Goal: Book appointment/travel/reservation

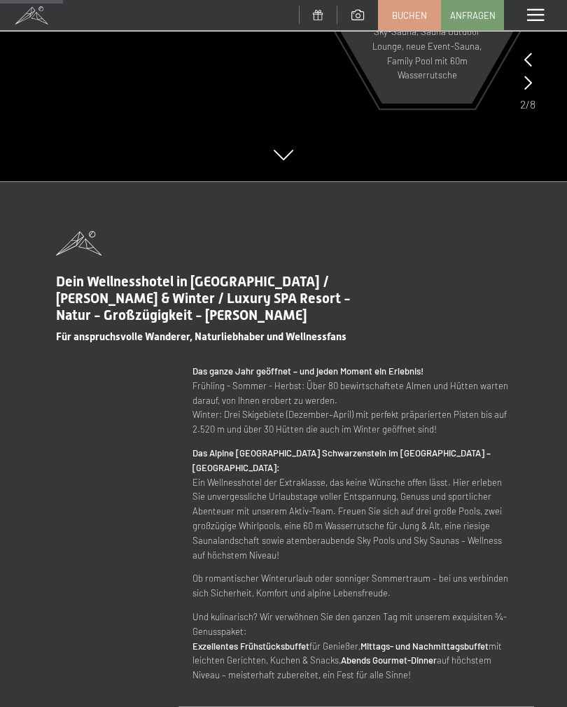
scroll to position [522, 0]
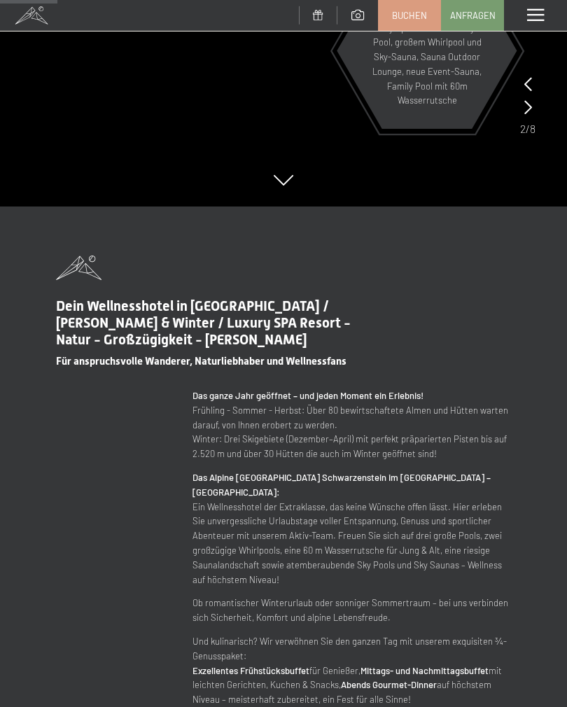
click at [541, 10] on span at bounding box center [535, 15] width 17 height 13
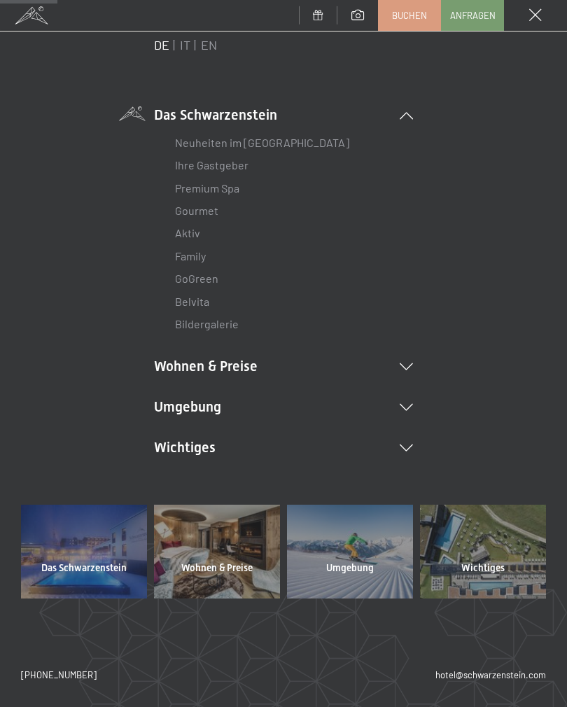
scroll to position [47, 0]
click at [408, 358] on li "Wohnen & Preise Inklusivleistungen Zimmer & Preise Liste Angebote Liste Familie…" at bounding box center [283, 367] width 259 height 20
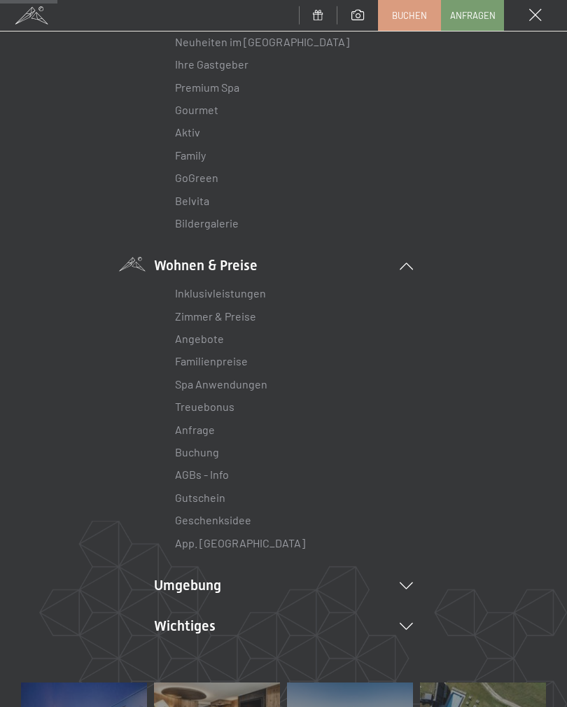
scroll to position [149, 0]
click at [230, 312] on link "Zimmer & Preise" at bounding box center [215, 315] width 81 height 13
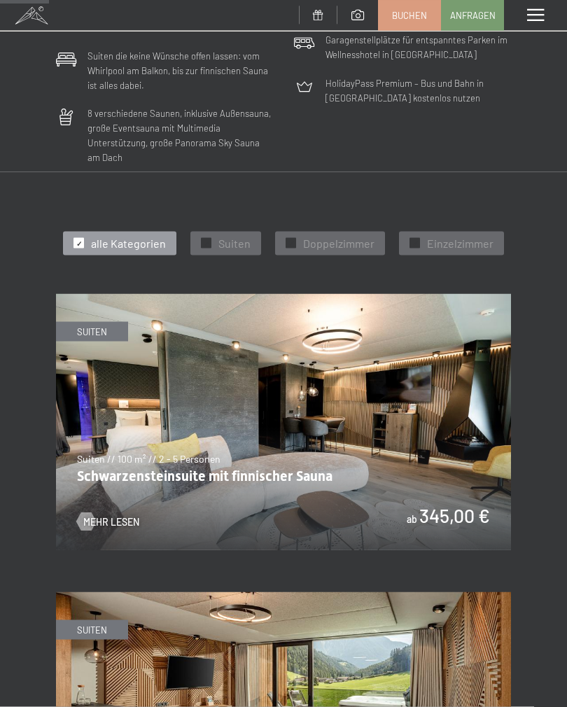
scroll to position [458, 0]
click at [335, 235] on span "Doppelzimmer" at bounding box center [338, 242] width 71 height 15
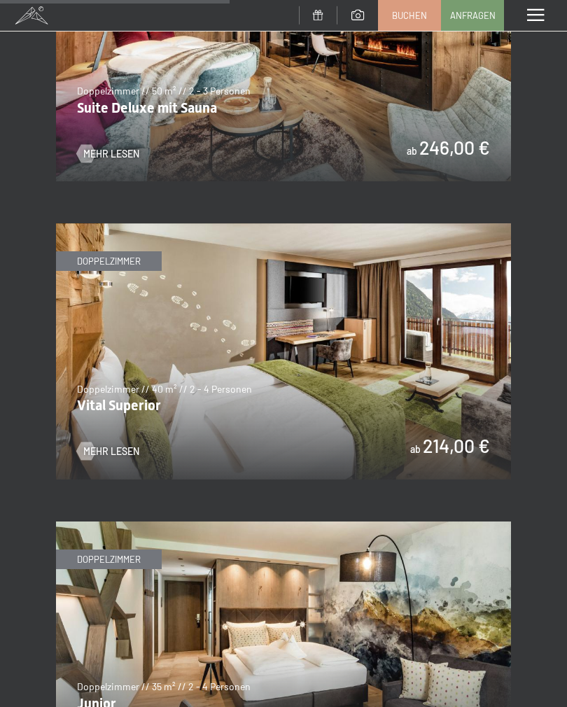
scroll to position [1123, 0]
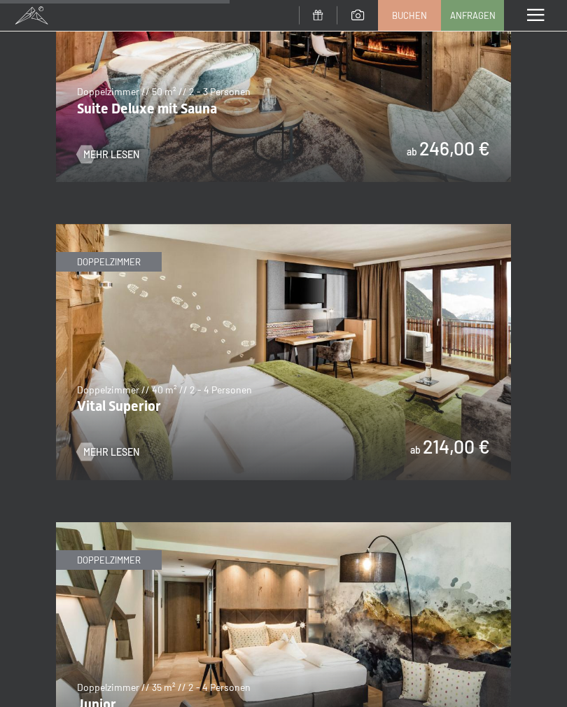
click at [404, 351] on img at bounding box center [283, 352] width 455 height 256
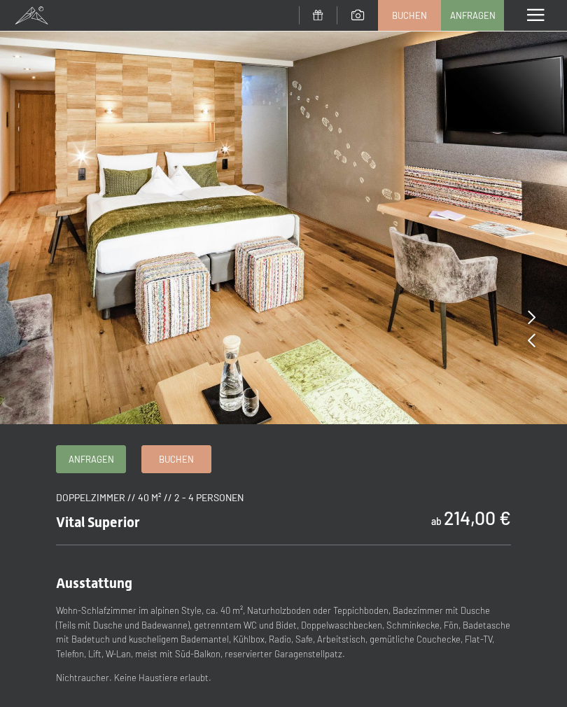
click at [525, 314] on img at bounding box center [283, 212] width 567 height 424
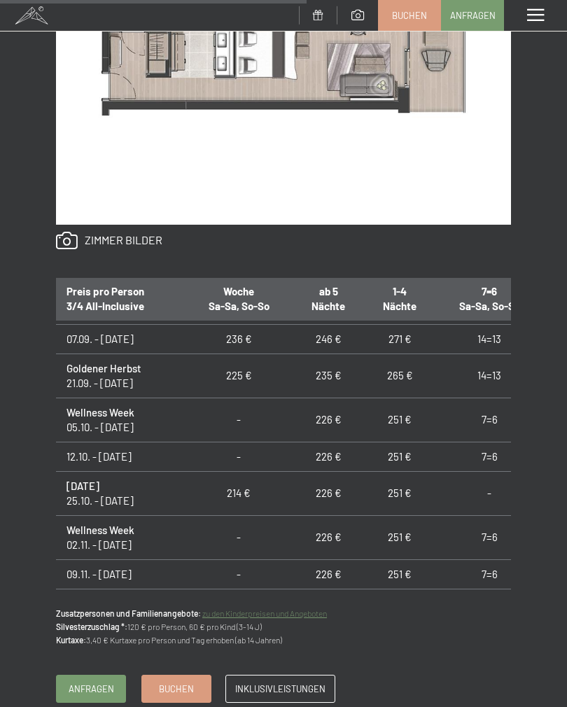
scroll to position [12, 0]
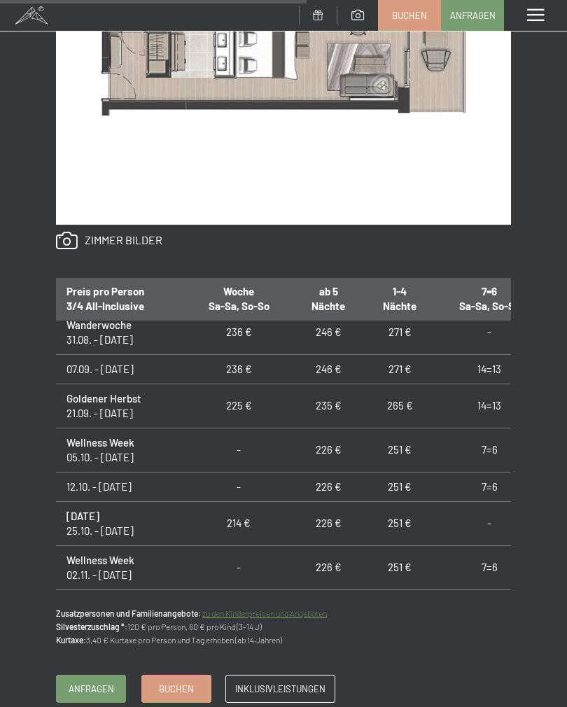
click at [97, 682] on span "Anfragen" at bounding box center [91, 688] width 45 height 13
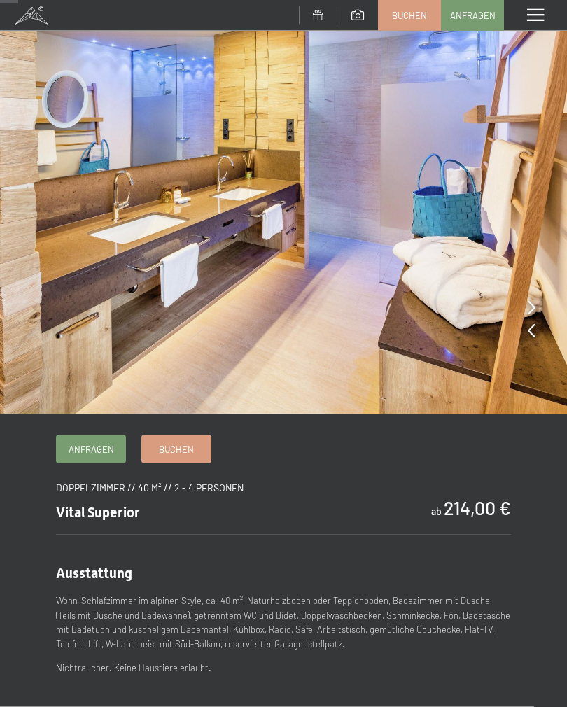
scroll to position [0, 0]
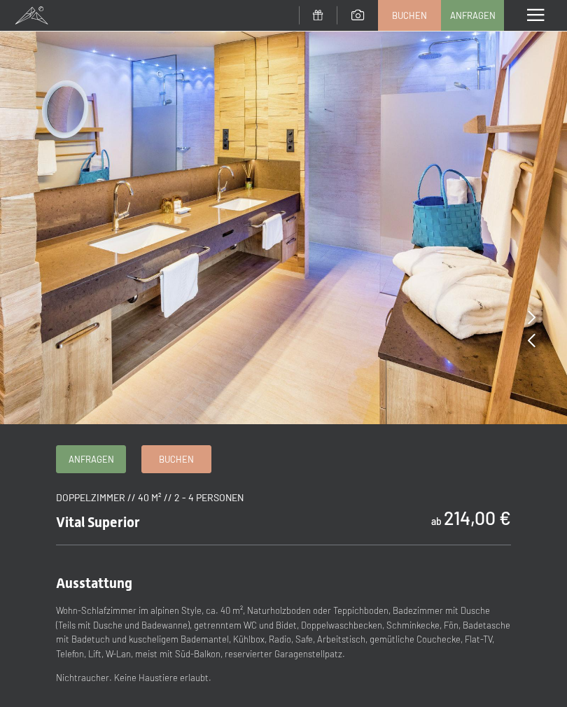
click at [531, 322] on icon at bounding box center [532, 317] width 8 height 14
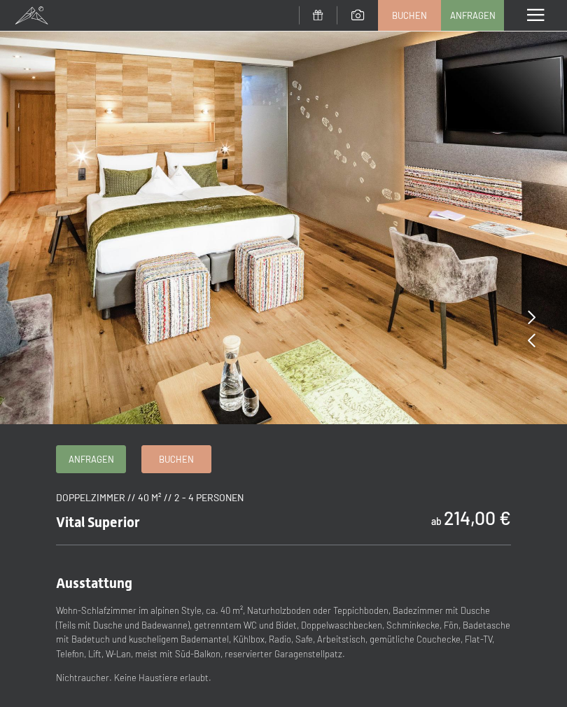
click at [526, 315] on img at bounding box center [283, 212] width 567 height 424
click at [526, 337] on img at bounding box center [283, 212] width 567 height 424
click at [525, 350] on img at bounding box center [283, 212] width 567 height 424
click at [533, 321] on icon at bounding box center [532, 317] width 8 height 14
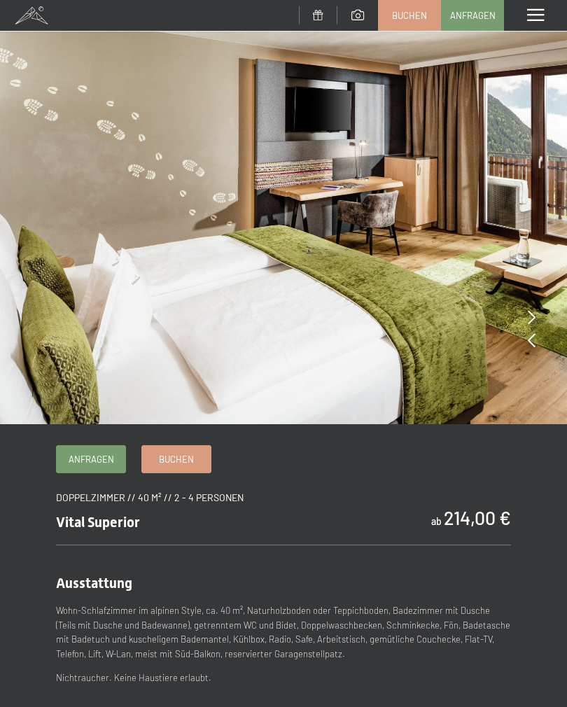
click at [528, 349] on div at bounding box center [532, 341] width 8 height 20
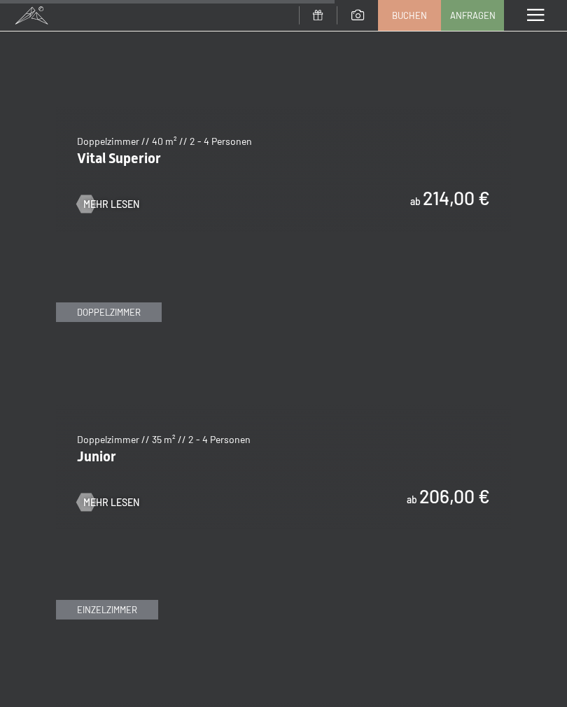
scroll to position [3157, 0]
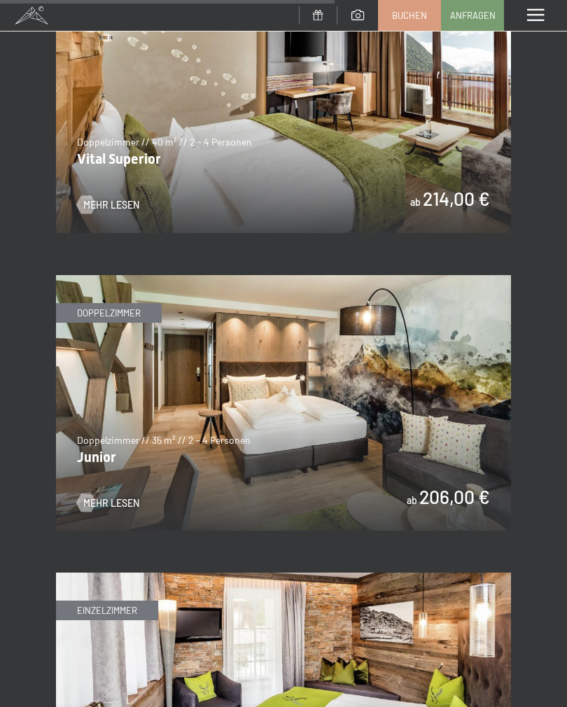
click at [404, 407] on img at bounding box center [283, 403] width 455 height 256
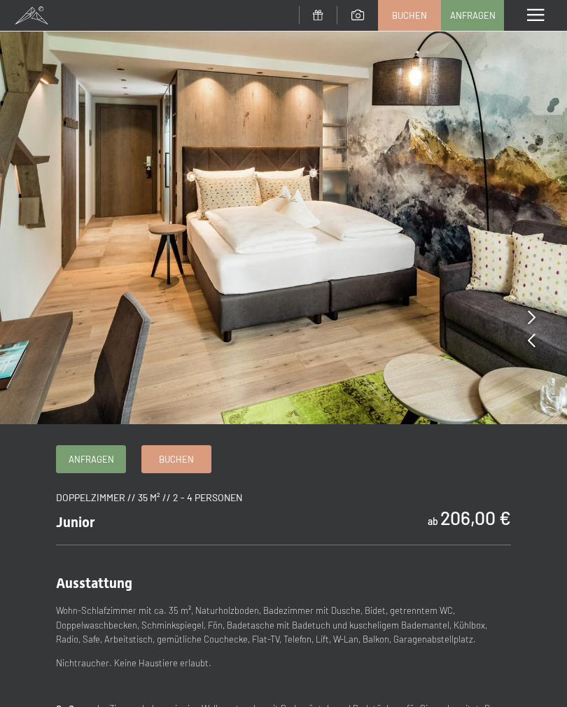
click at [531, 316] on icon at bounding box center [532, 317] width 8 height 14
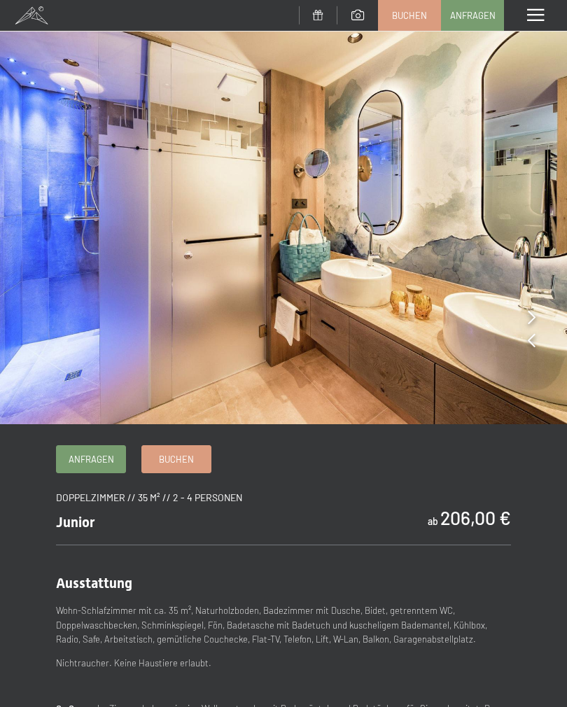
click at [531, 311] on icon at bounding box center [532, 317] width 8 height 14
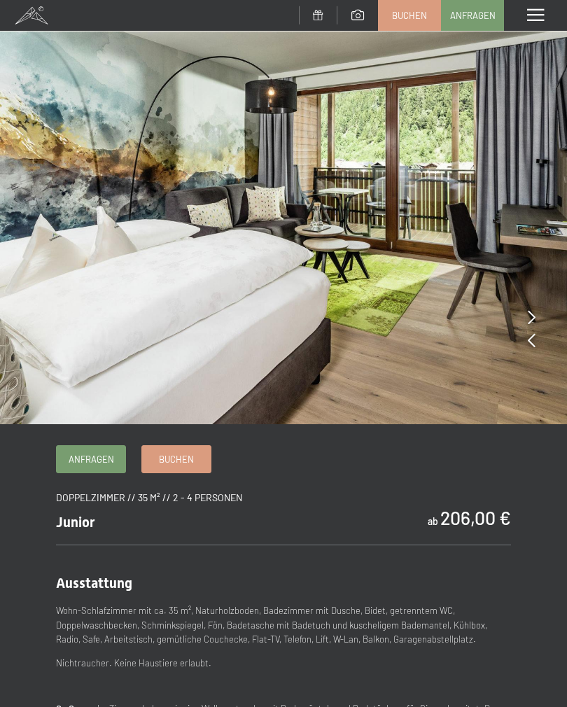
click at [528, 314] on icon at bounding box center [532, 317] width 8 height 14
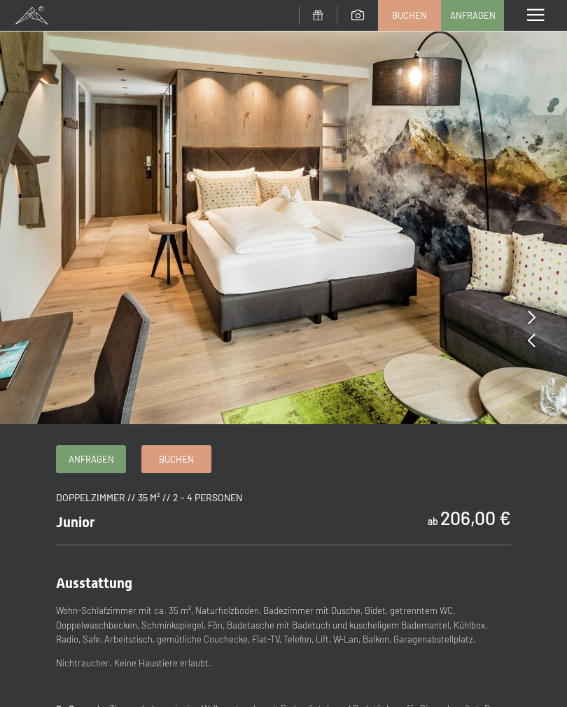
click at [525, 317] on img at bounding box center [283, 212] width 567 height 424
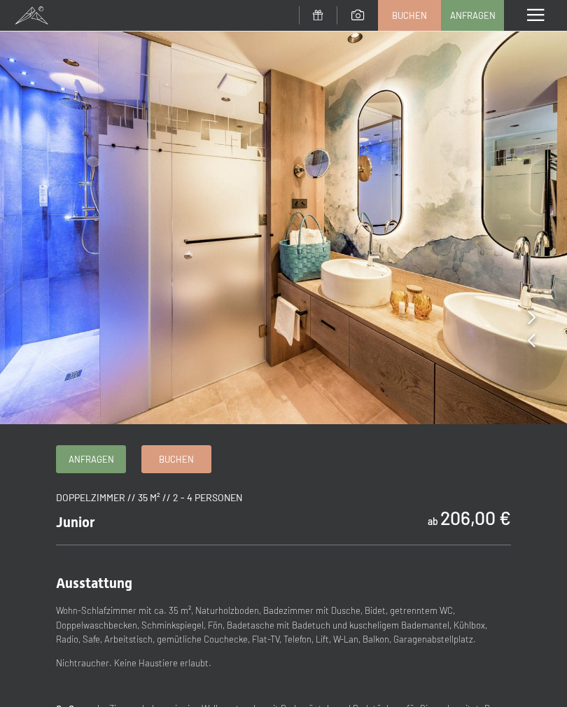
click at [532, 308] on div at bounding box center [532, 318] width 8 height 20
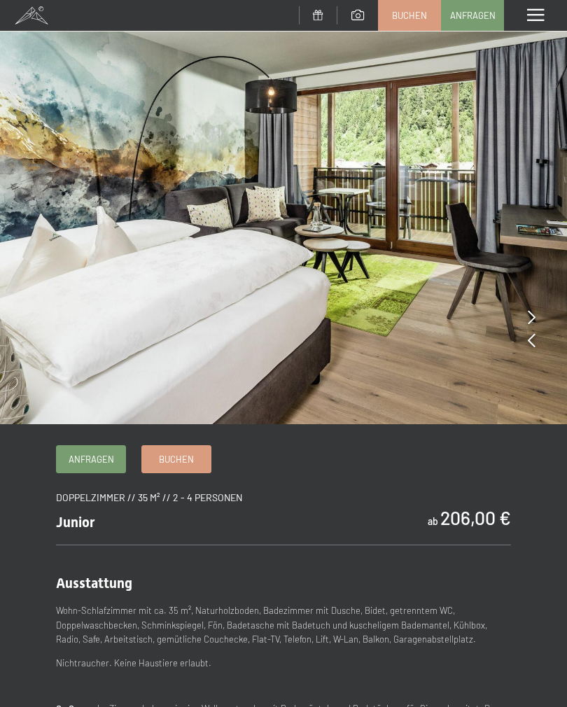
click at [534, 310] on icon at bounding box center [532, 317] width 8 height 14
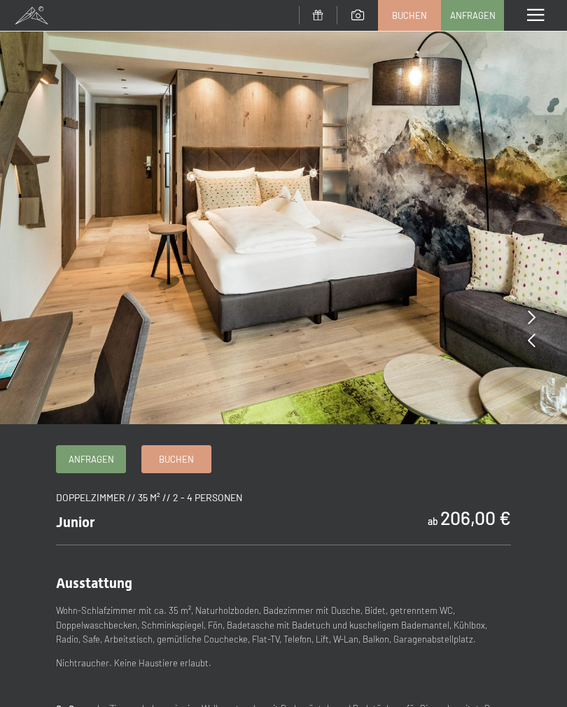
click at [532, 317] on icon at bounding box center [532, 317] width 8 height 14
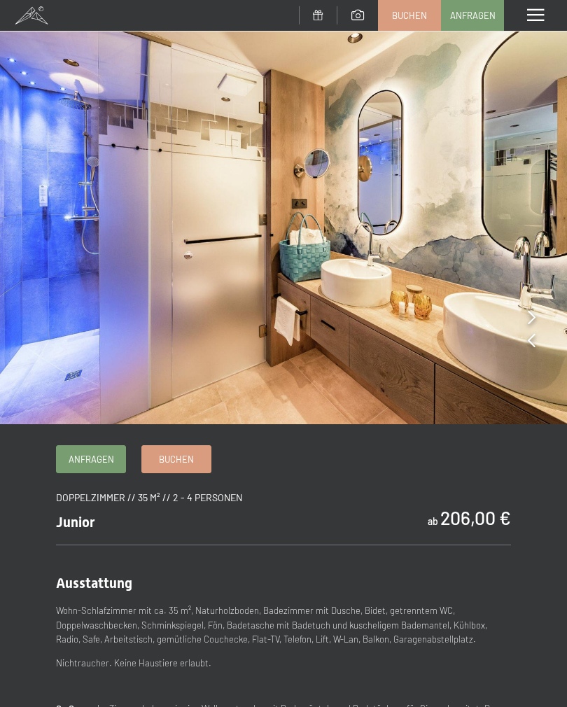
click at [528, 312] on icon at bounding box center [532, 317] width 8 height 14
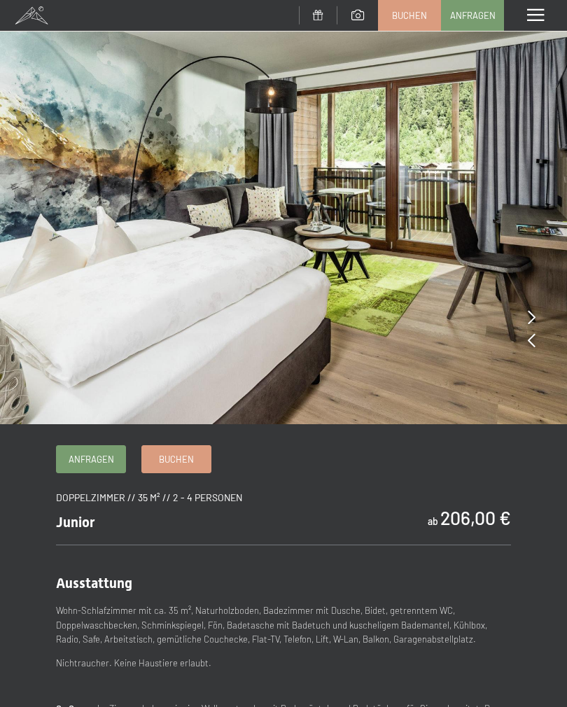
click at [528, 317] on icon at bounding box center [532, 317] width 8 height 14
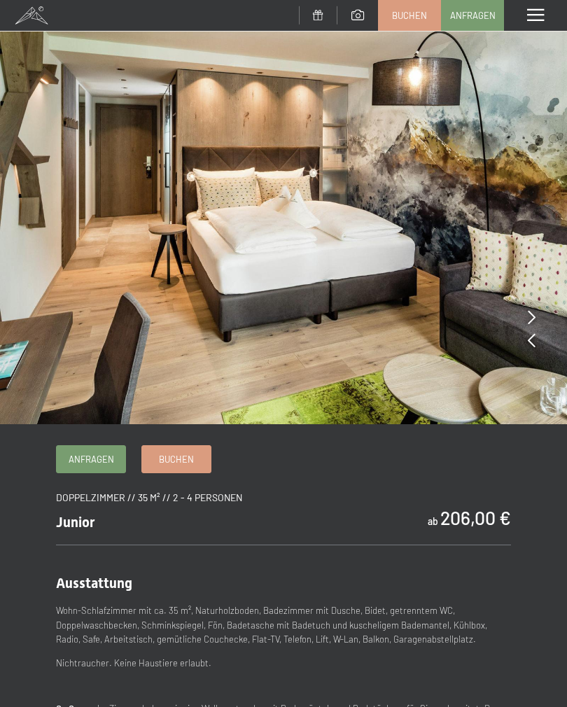
click at [529, 317] on icon at bounding box center [532, 317] width 8 height 14
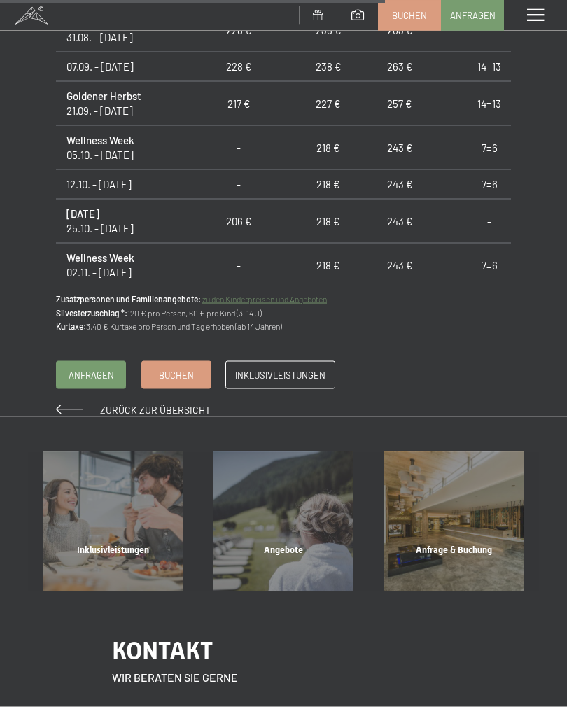
scroll to position [1195, 0]
click at [99, 372] on span "Anfragen" at bounding box center [91, 374] width 45 height 13
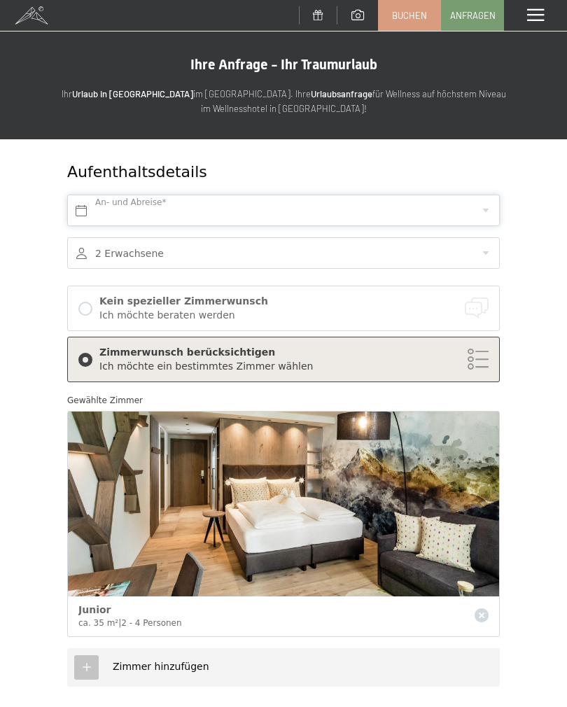
click at [481, 209] on input "text" at bounding box center [283, 210] width 432 height 31
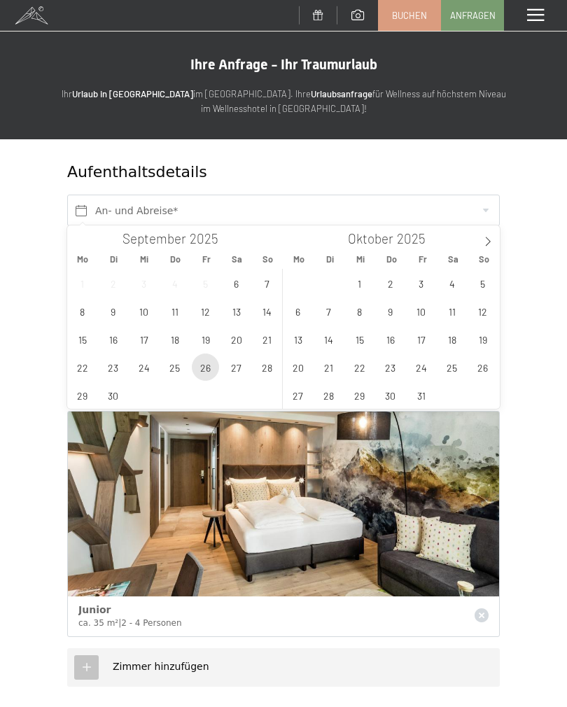
click at [207, 369] on span "26" at bounding box center [205, 366] width 27 height 27
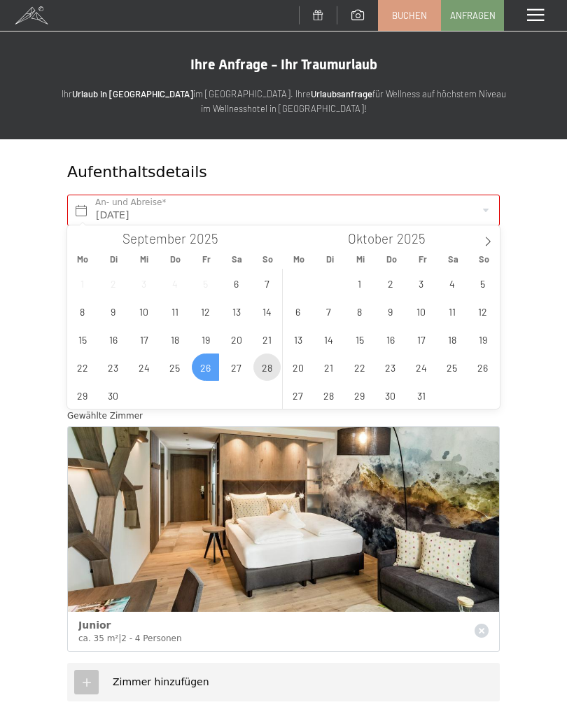
click at [270, 368] on span "28" at bounding box center [266, 366] width 27 height 27
type input "[DATE] - So. [DATE]"
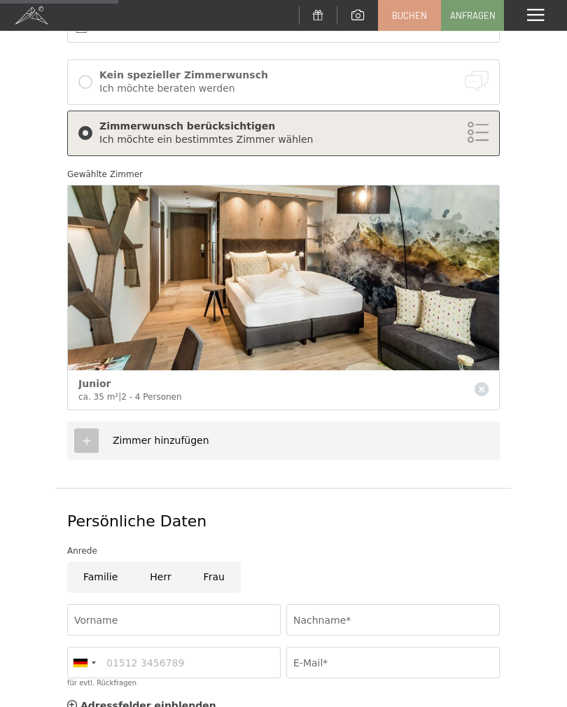
scroll to position [250, 0]
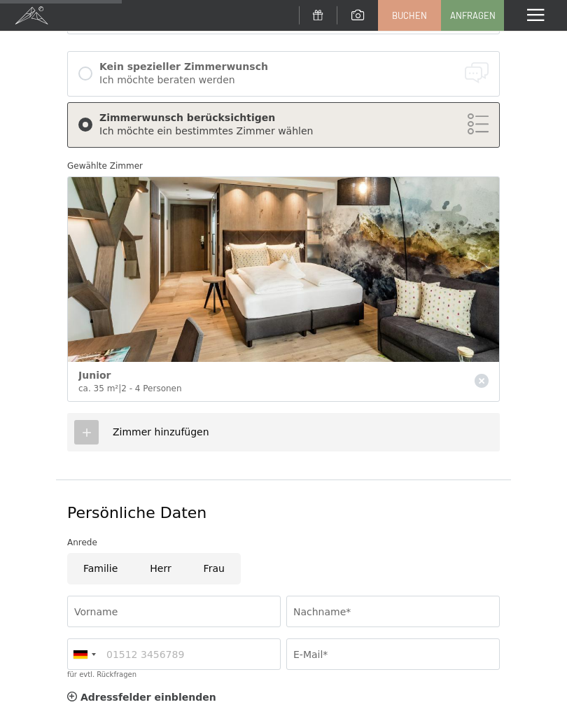
click at [90, 429] on icon at bounding box center [86, 432] width 13 height 13
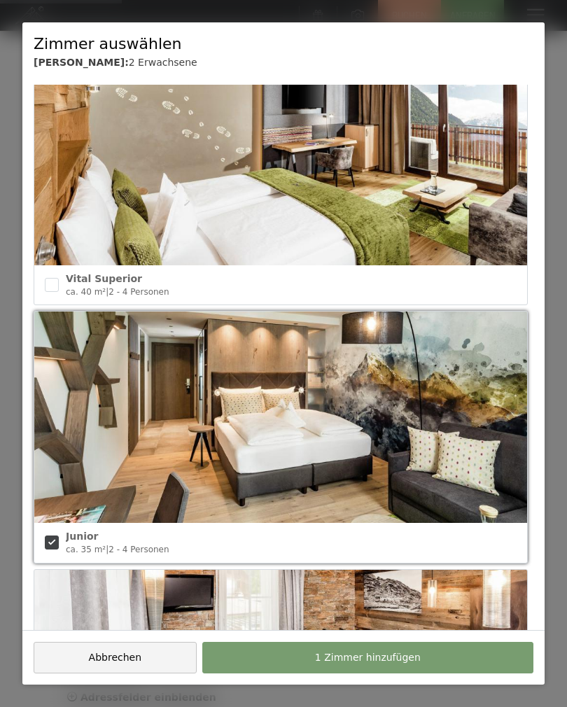
scroll to position [2108, 0]
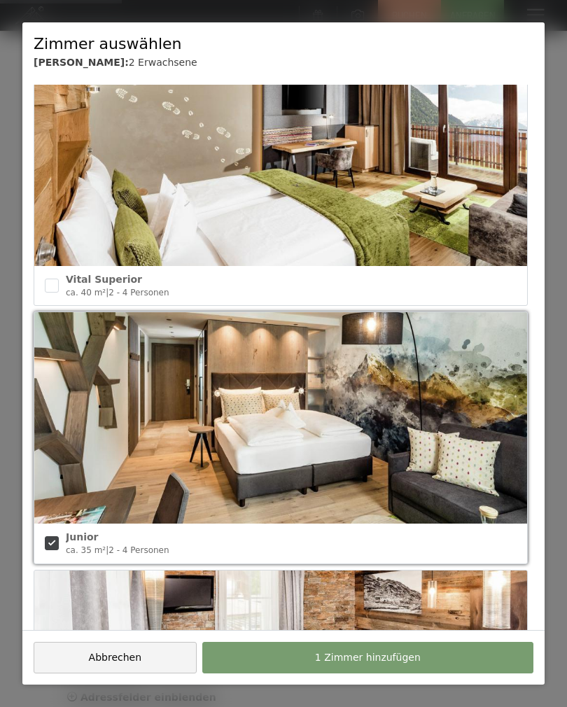
click at [56, 278] on input "checkbox" at bounding box center [52, 285] width 14 height 14
checkbox input "true"
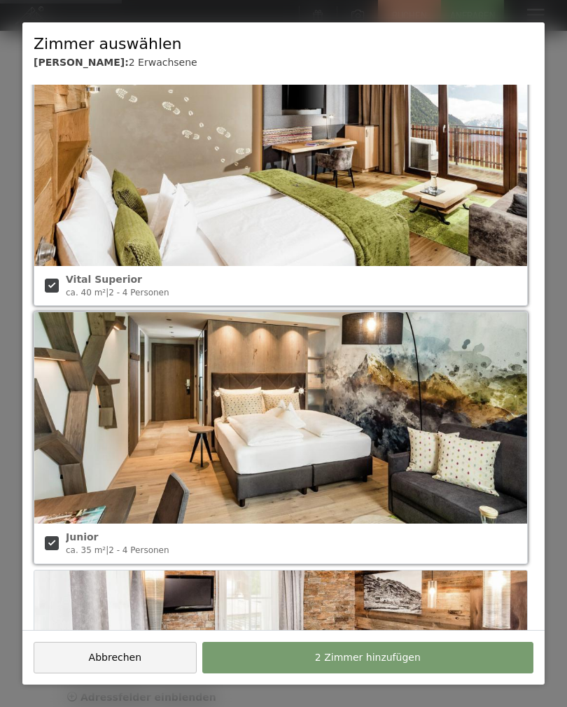
click at [393, 665] on span "2 Zimmer hinzufügen" at bounding box center [368, 658] width 106 height 14
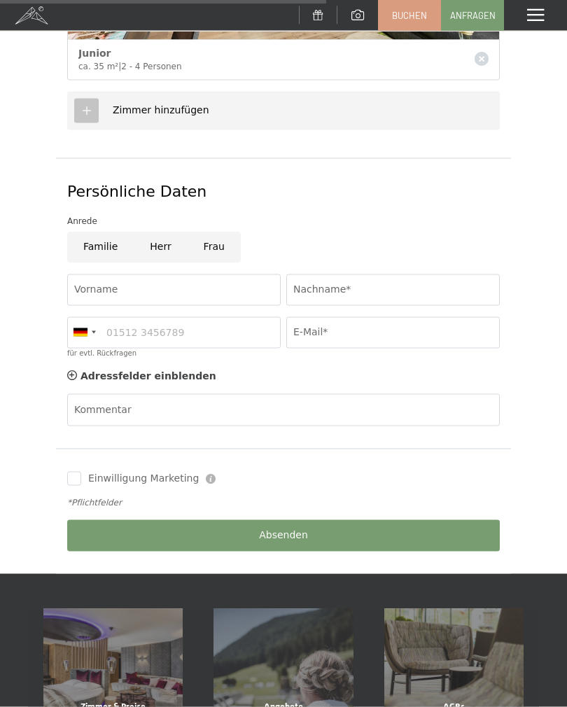
scroll to position [803, 0]
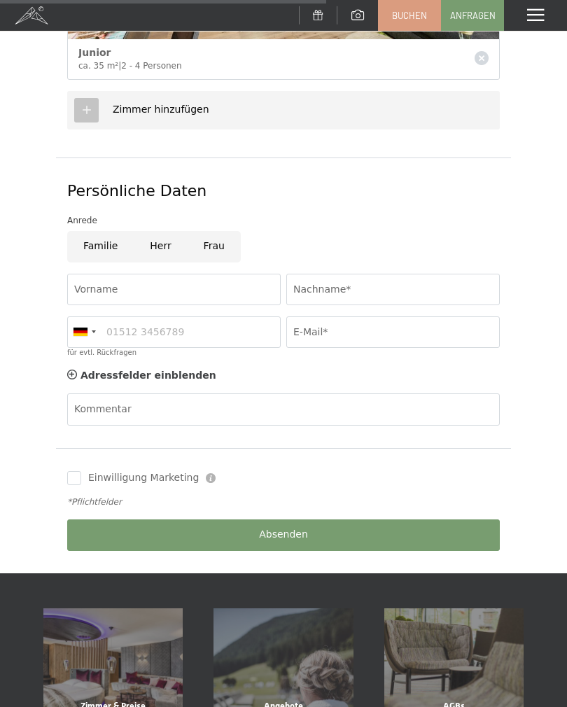
click at [213, 242] on input "Frau" at bounding box center [214, 246] width 53 height 31
radio input "true"
click at [186, 282] on input "Vorname" at bounding box center [173, 289] width 213 height 31
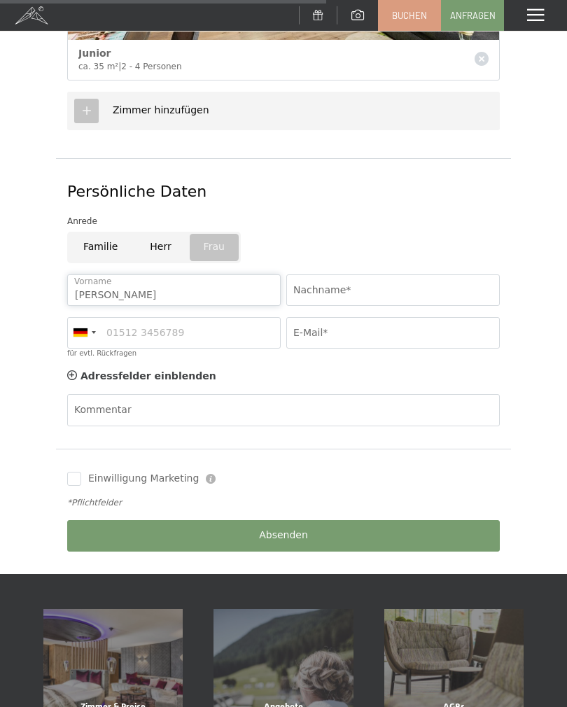
type input "Michaela"
click at [369, 283] on input "Nachname*" at bounding box center [392, 289] width 213 height 31
type input "Leiter"
click at [204, 326] on input "für evtl. Rückfragen" at bounding box center [173, 332] width 213 height 31
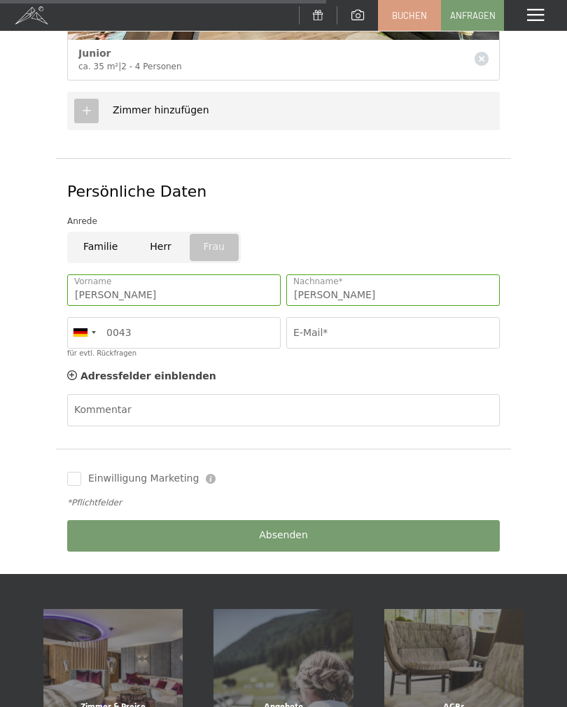
click at [87, 328] on div at bounding box center [80, 332] width 14 height 8
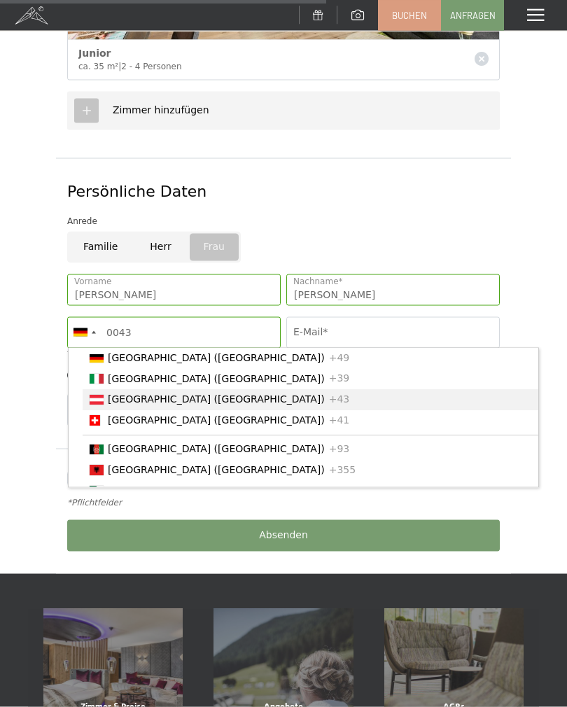
click at [126, 394] on span "[GEOGRAPHIC_DATA] ([GEOGRAPHIC_DATA])" at bounding box center [216, 399] width 217 height 11
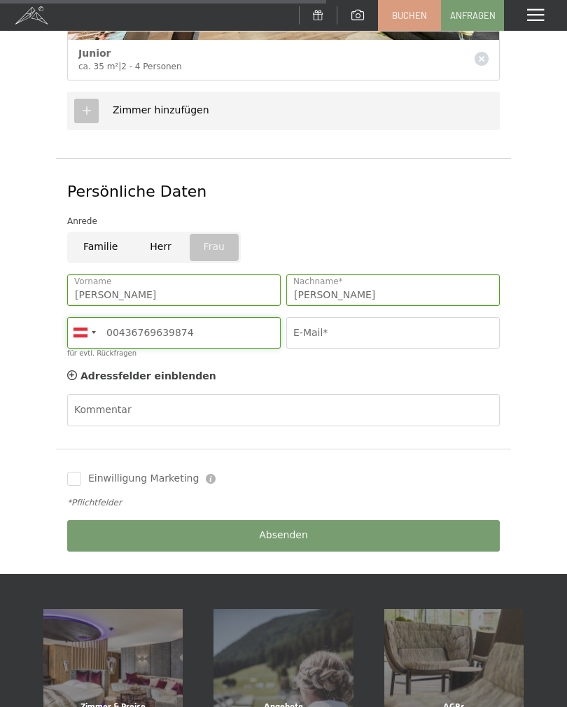
type input "00436769639874"
click at [375, 320] on input "E-Mail*" at bounding box center [392, 332] width 213 height 31
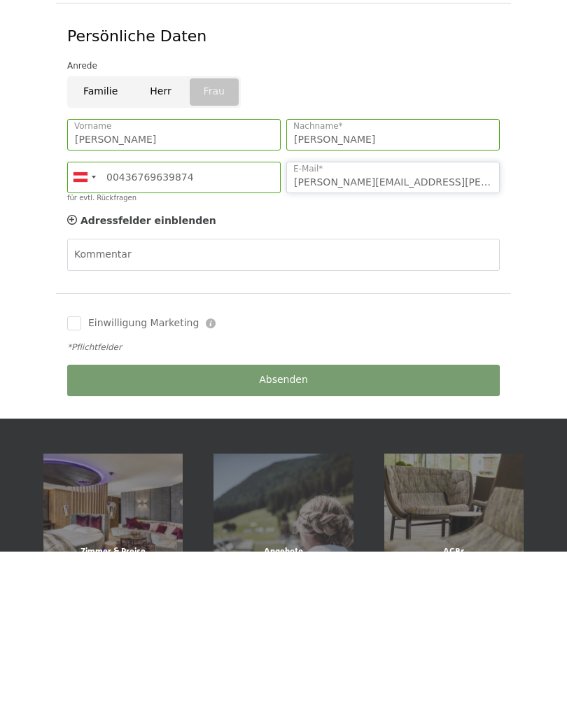
type input "michaela@leiter-sautens.at"
click at [344, 514] on div "Absenden" at bounding box center [283, 535] width 438 height 43
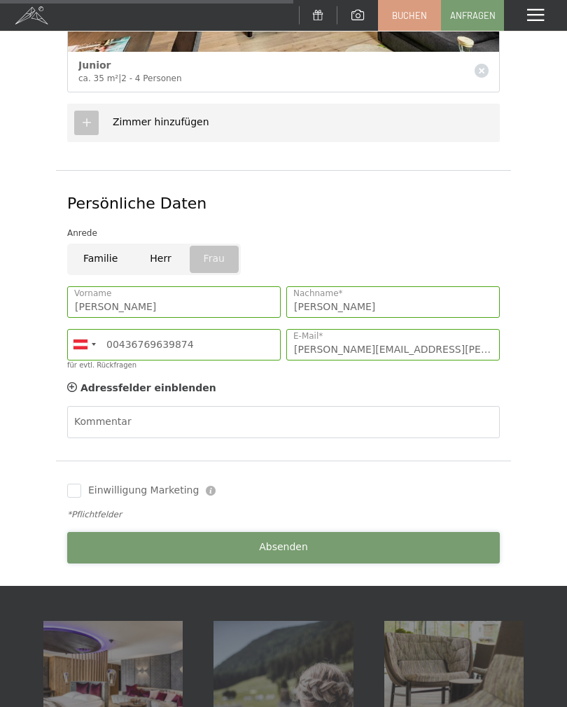
scroll to position [789, 0]
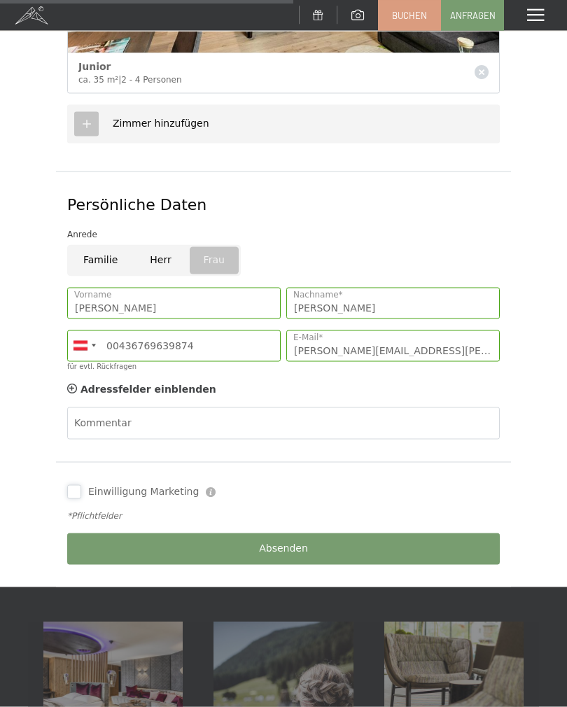
click at [78, 488] on input "Einwilligung Marketing" at bounding box center [74, 492] width 14 height 14
checkbox input "true"
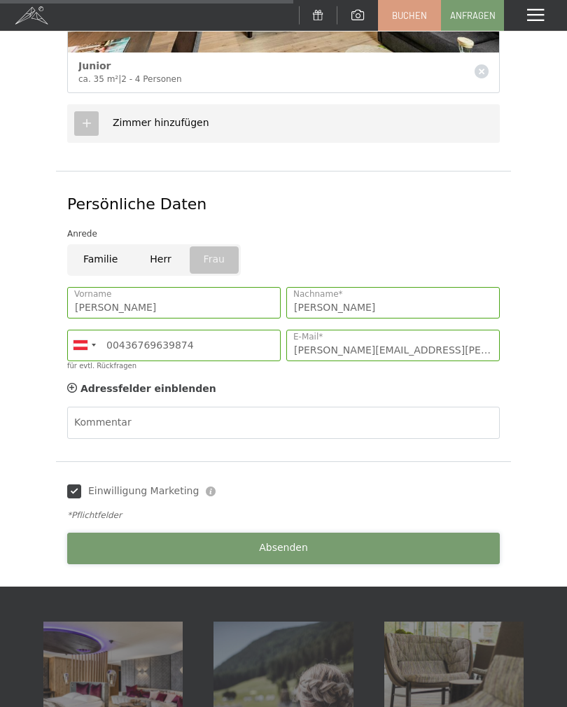
click at [253, 537] on button "Absenden" at bounding box center [283, 547] width 432 height 31
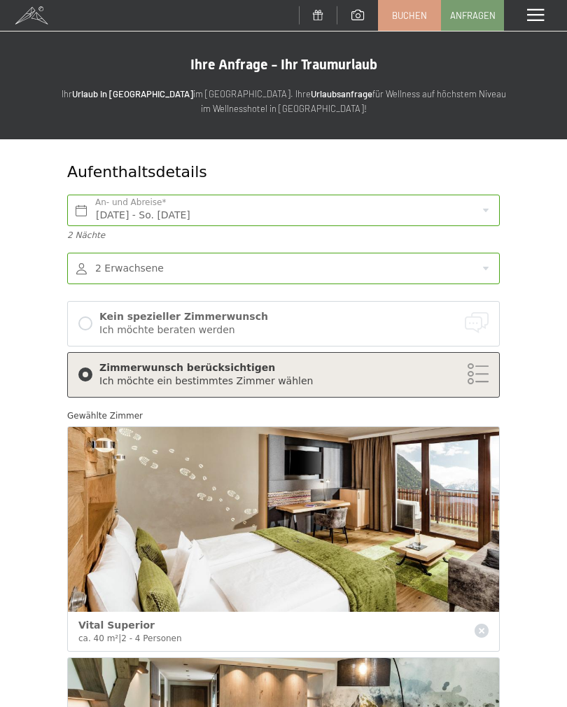
scroll to position [979, 0]
